Goal: Information Seeking & Learning: Learn about a topic

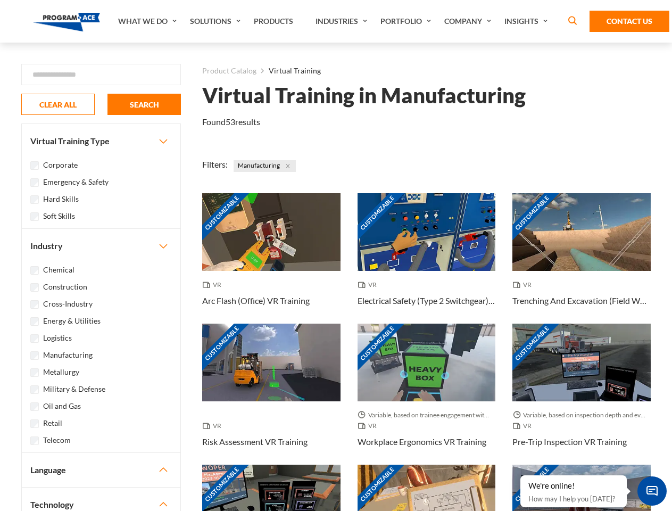
click at [148, 21] on link "What We Do" at bounding box center [149, 21] width 72 height 43
click at [216, 21] on link "Solutions" at bounding box center [217, 21] width 64 height 43
click at [343, 21] on link "Industries" at bounding box center [342, 21] width 65 height 43
click at [470, 21] on link "Company" at bounding box center [469, 21] width 60 height 43
click at [528, 21] on link "Insights" at bounding box center [527, 21] width 56 height 43
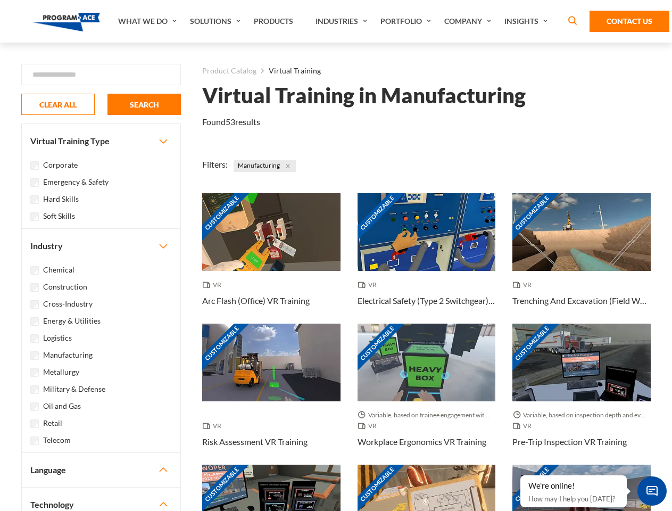
click at [0, 0] on div "Blog White Papers News" at bounding box center [0, 0] width 0 height 0
click at [0, 0] on strong "How Virtual Learning Can Enhance Workforce Productivity: A Guide for L&D Manage…" at bounding box center [0, 0] width 0 height 0
click at [652, 490] on span "Minimize live chat window" at bounding box center [651, 490] width 39 height 39
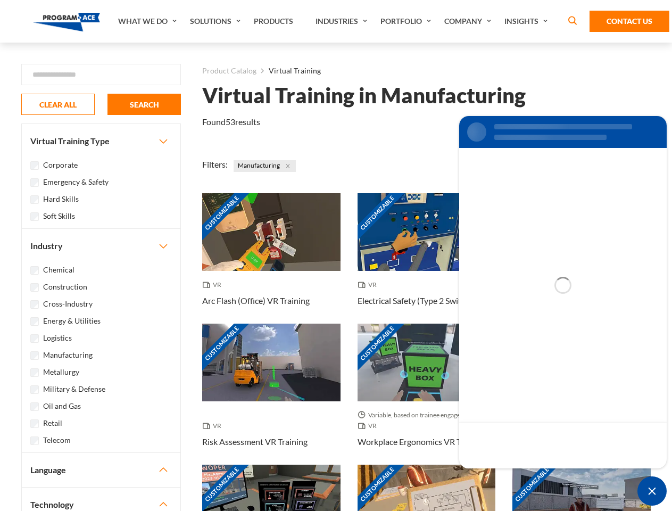
click at [521, 476] on div "Customizable" at bounding box center [581, 503] width 138 height 78
